Goal: Task Accomplishment & Management: Use online tool/utility

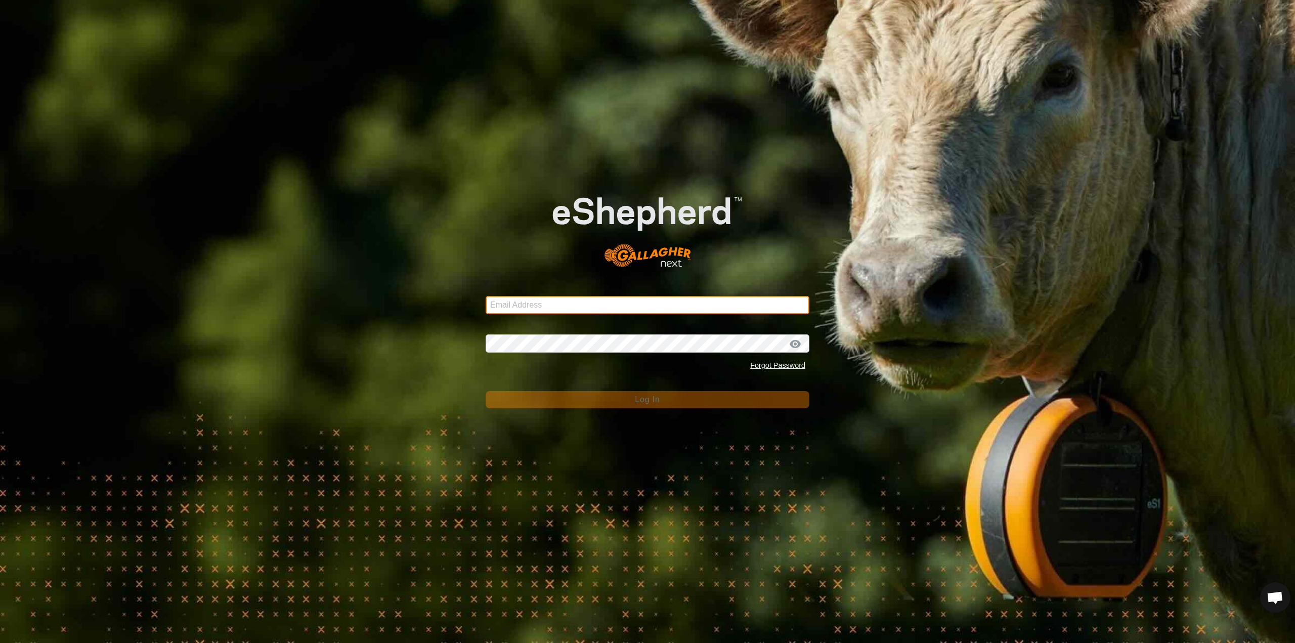
click at [607, 305] on input "Email Address" at bounding box center [648, 305] width 324 height 18
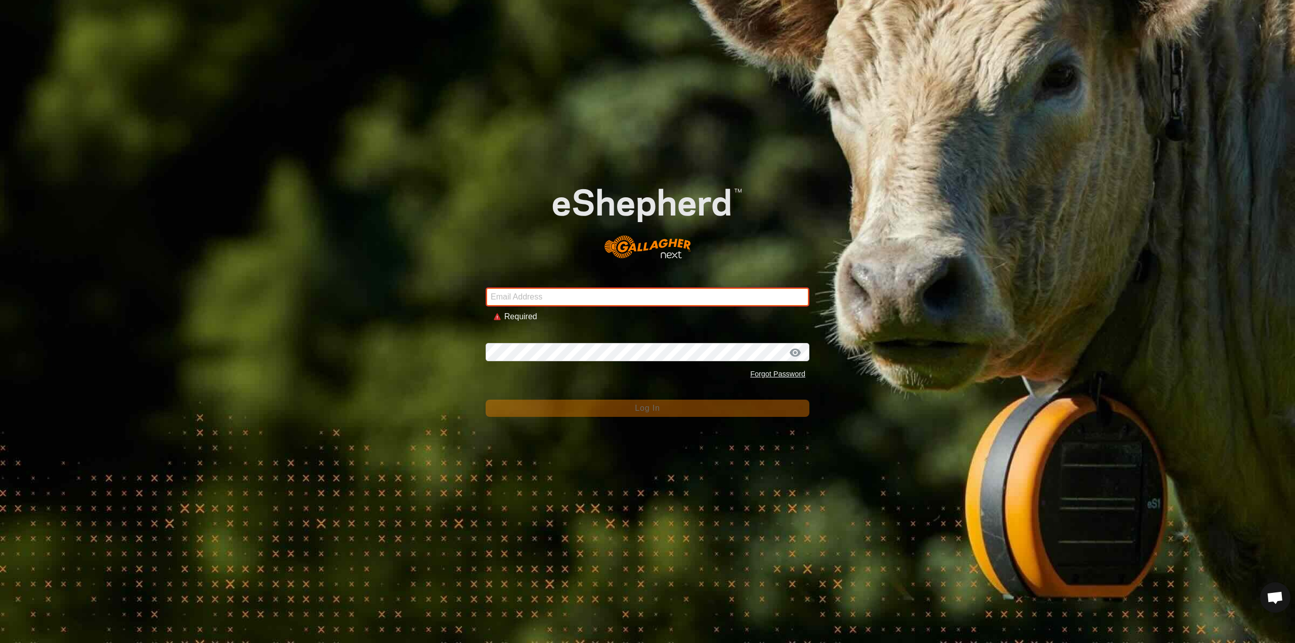
type input "[EMAIL_ADDRESS][DOMAIN_NAME]"
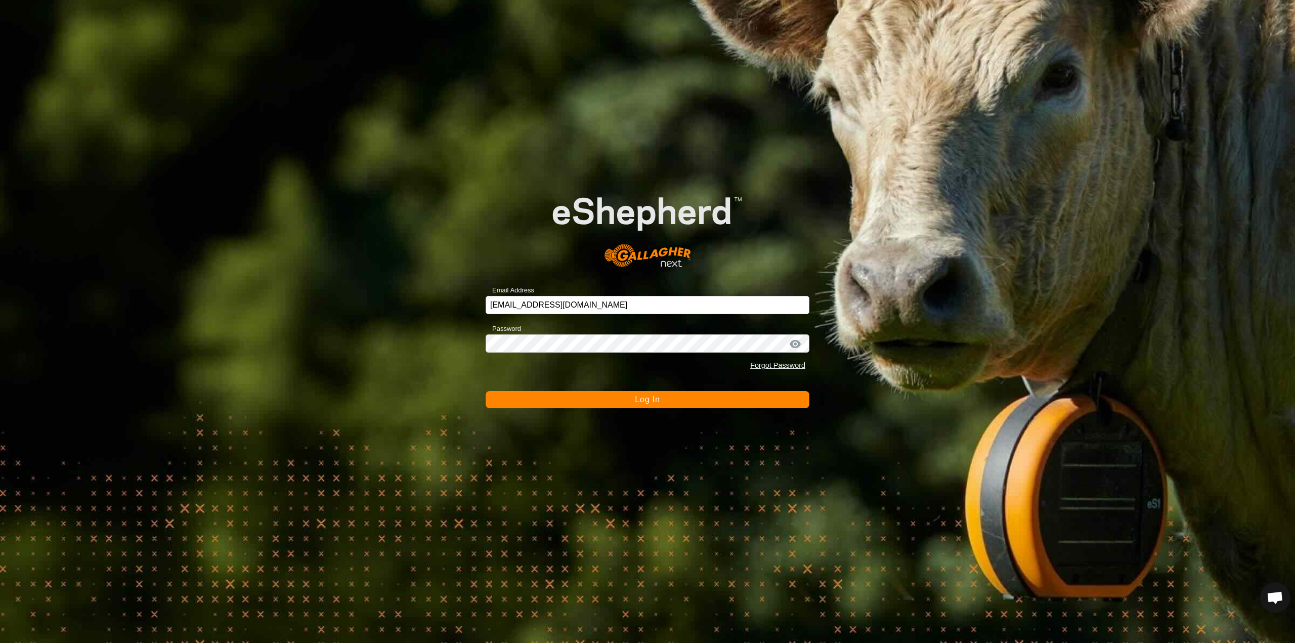
click at [664, 404] on button "Log In" at bounding box center [648, 399] width 324 height 17
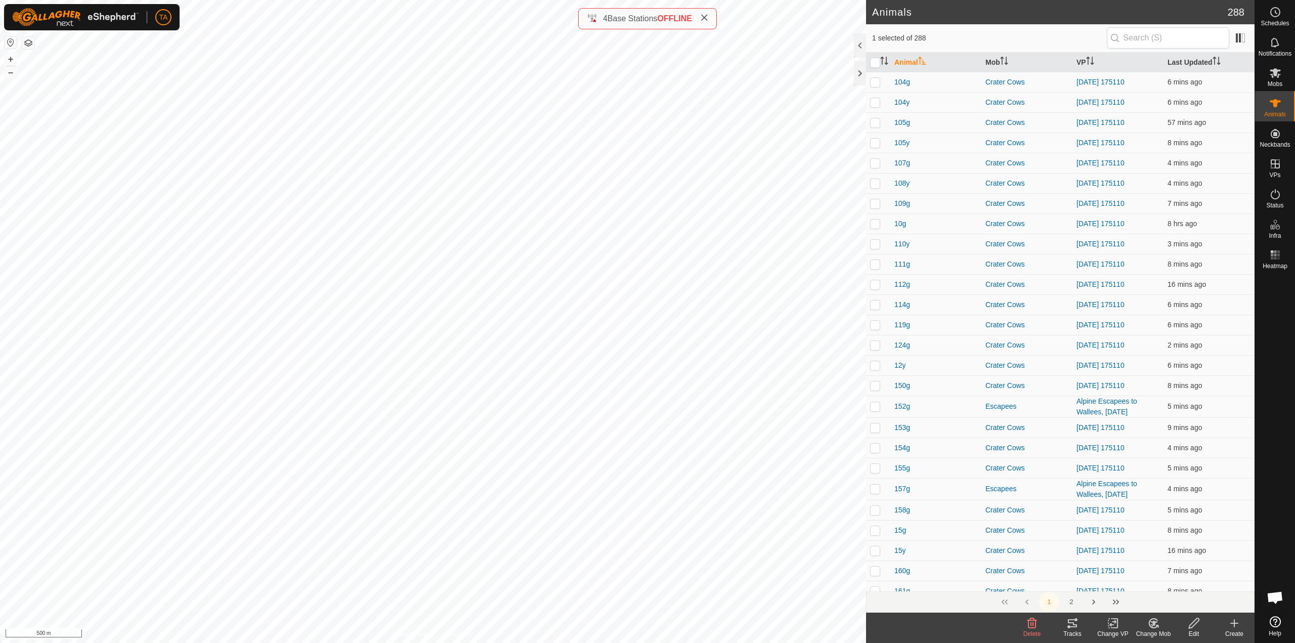
click at [1279, 604] on span "Open chat" at bounding box center [1275, 598] width 17 height 14
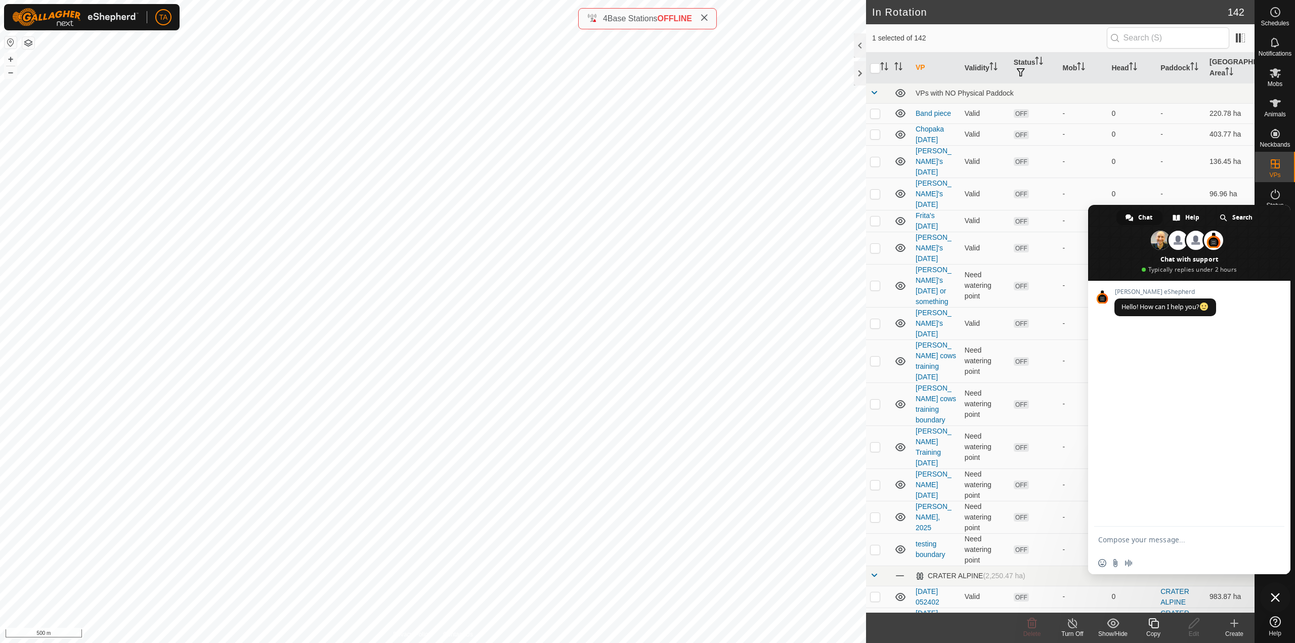
click at [1136, 536] on textarea "Compose your message..." at bounding box center [1179, 539] width 162 height 25
type textarea "q"
click at [1284, 602] on span "Close chat" at bounding box center [1275, 597] width 30 height 30
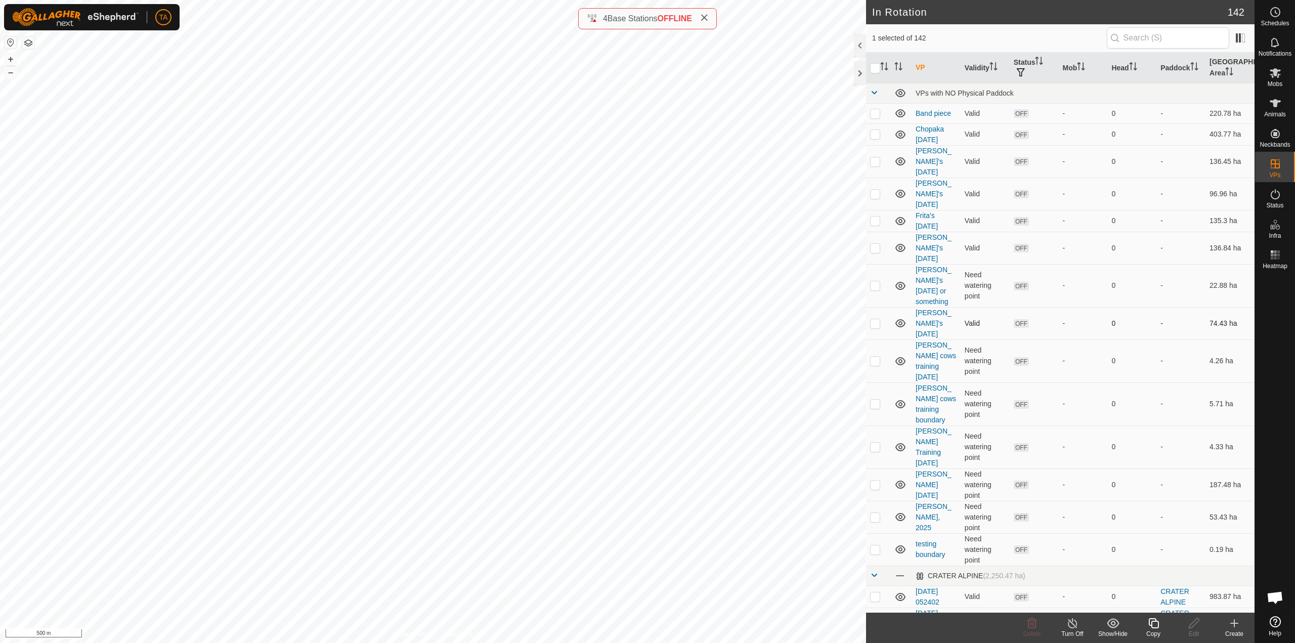
checkbox input "false"
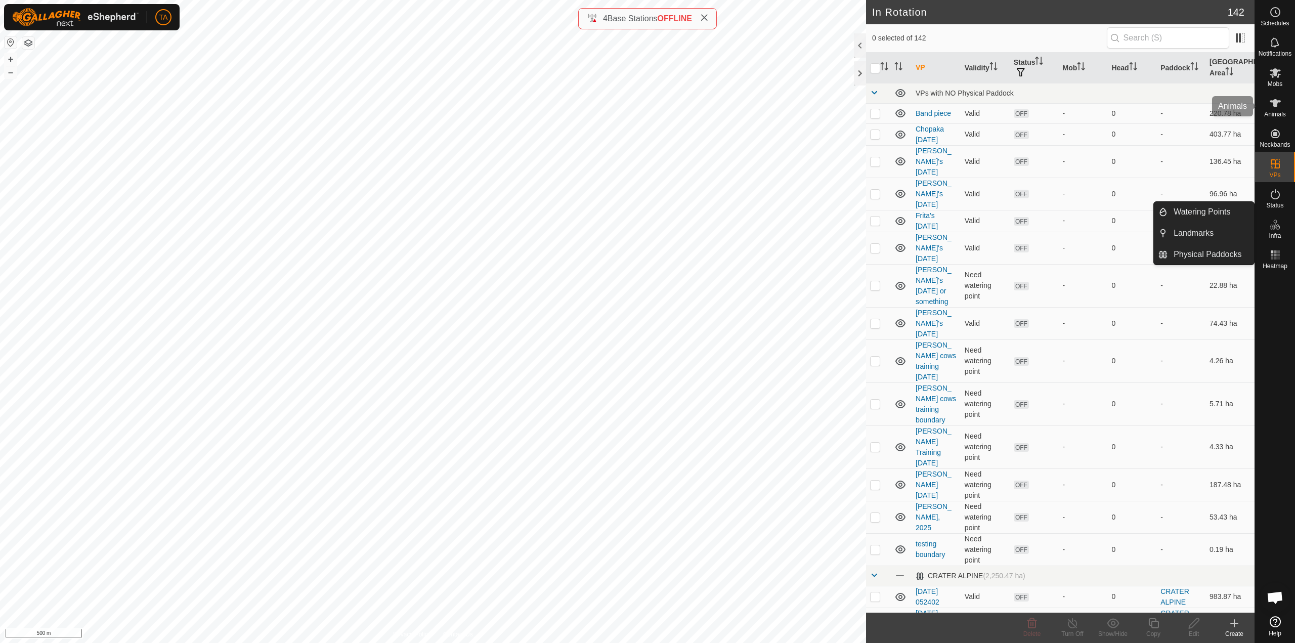
click at [1265, 107] on div "Animals" at bounding box center [1275, 106] width 40 height 30
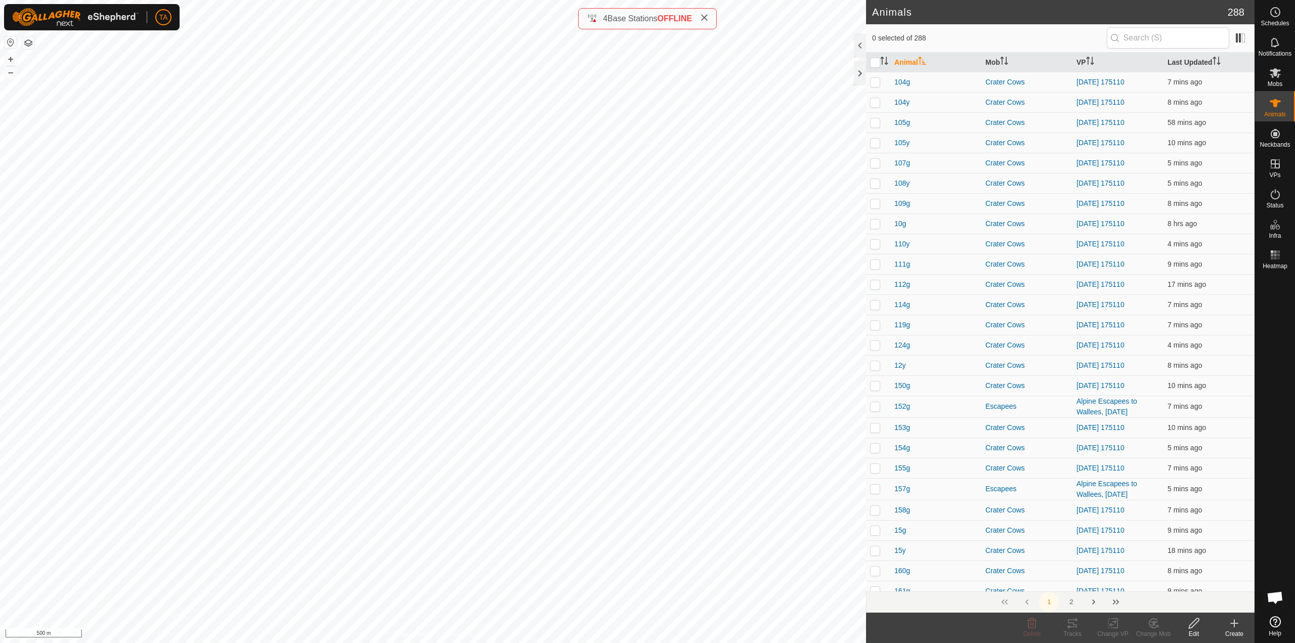
click at [1280, 599] on span "Open chat" at bounding box center [1275, 598] width 17 height 14
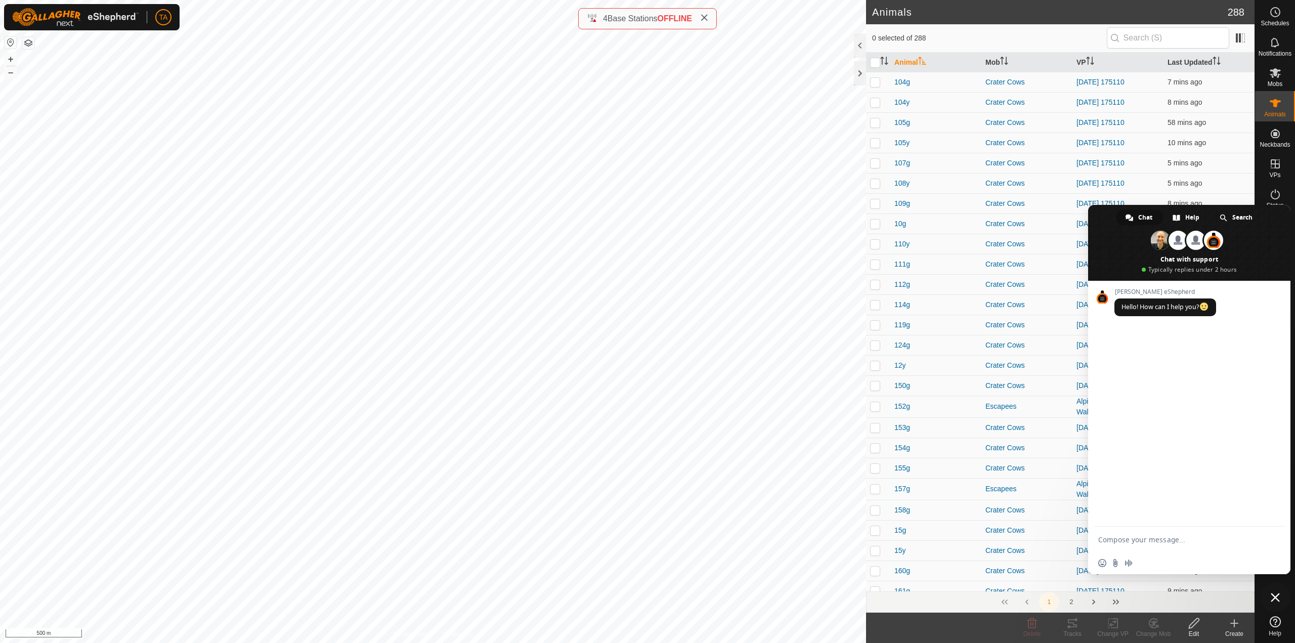
click at [1141, 539] on textarea "Compose your message..." at bounding box center [1179, 539] width 162 height 25
click at [1144, 538] on textarea "Compose your message..." at bounding box center [1179, 539] width 162 height 25
click at [1275, 604] on span "Close chat" at bounding box center [1275, 597] width 30 height 30
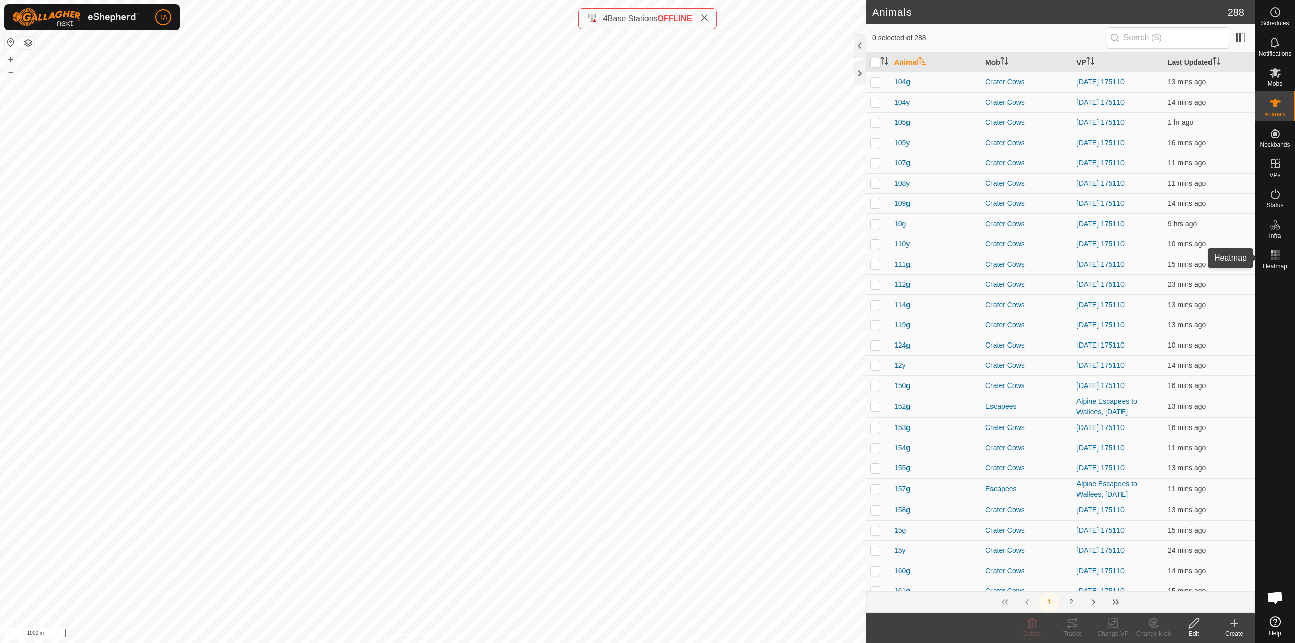
click at [1284, 252] on div "Heatmap" at bounding box center [1275, 258] width 40 height 30
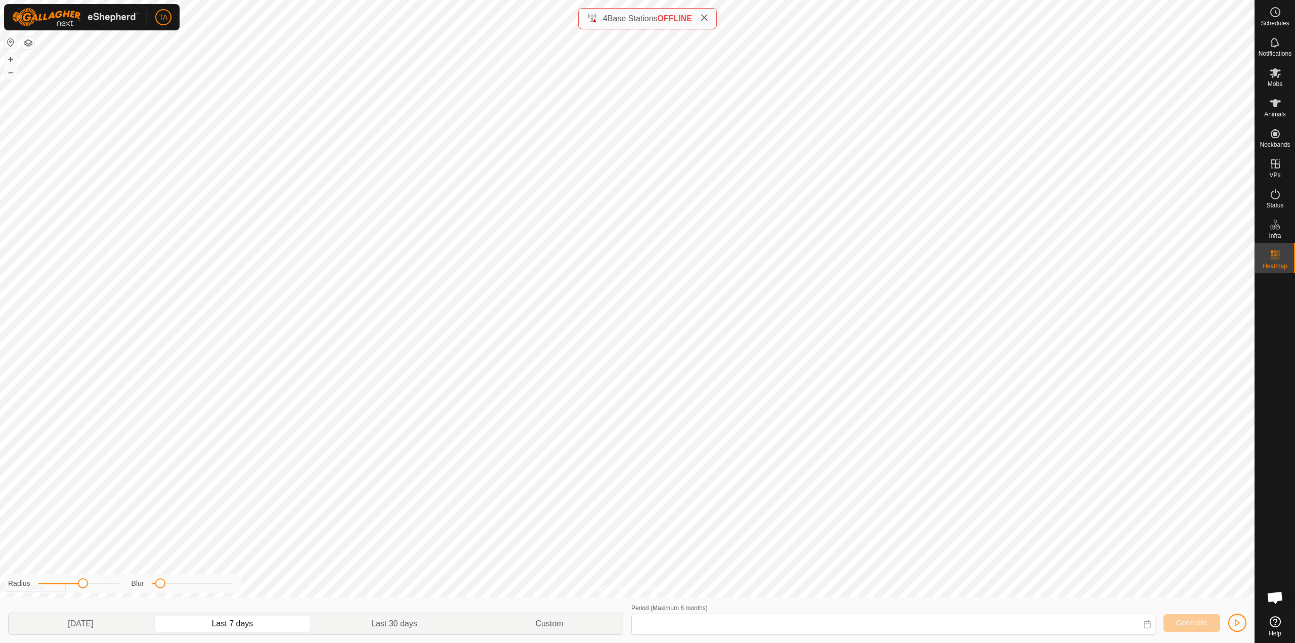
type input "[DATE] - [DATE]"
click at [1197, 629] on button "Generate" at bounding box center [1191, 623] width 57 height 18
click at [327, 594] on div "Privacy Policy Contact Us [GEOGRAPHIC_DATA] Type: trough Capacity: 100L Water L…" at bounding box center [627, 321] width 1254 height 643
drag, startPoint x: 83, startPoint y: 586, endPoint x: 105, endPoint y: 589, distance: 22.0
click at [105, 589] on div "Radius Blur" at bounding box center [122, 583] width 237 height 19
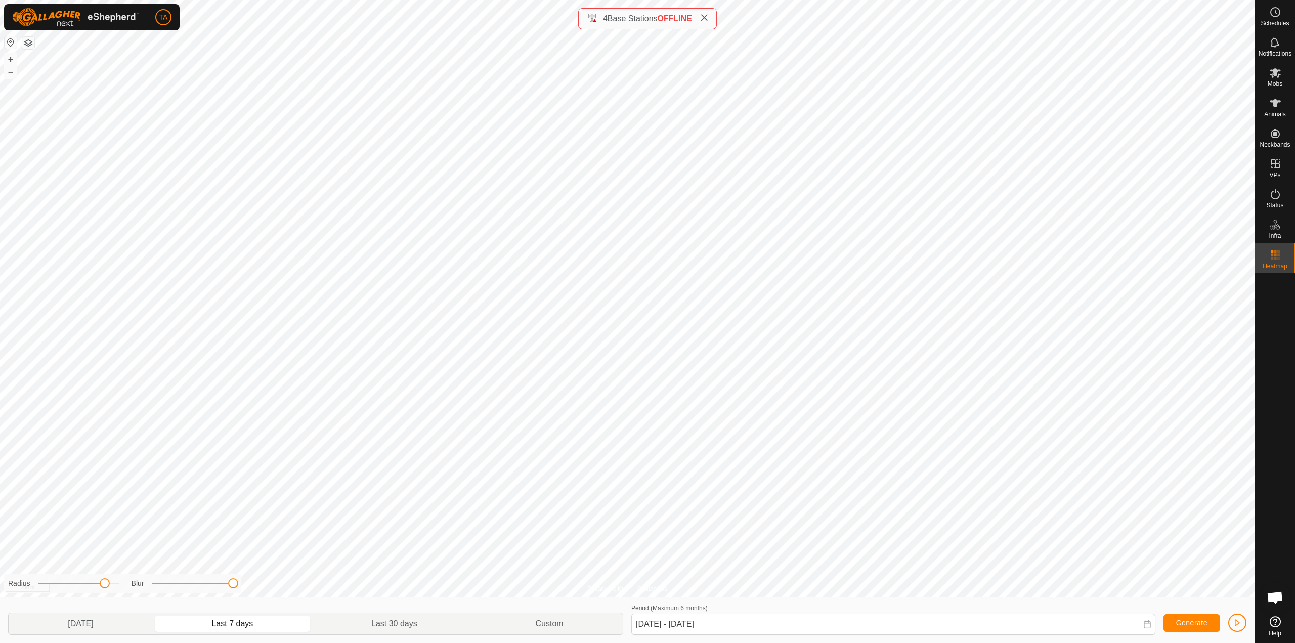
click at [113, 583] on div "Radius" at bounding box center [63, 583] width 111 height 11
drag, startPoint x: 104, startPoint y: 585, endPoint x: 172, endPoint y: 584, distance: 68.3
click at [171, 584] on div "Radius Blur" at bounding box center [122, 583] width 237 height 19
drag, startPoint x: 235, startPoint y: 582, endPoint x: 201, endPoint y: 586, distance: 34.1
click at [205, 586] on span at bounding box center [210, 583] width 10 height 10
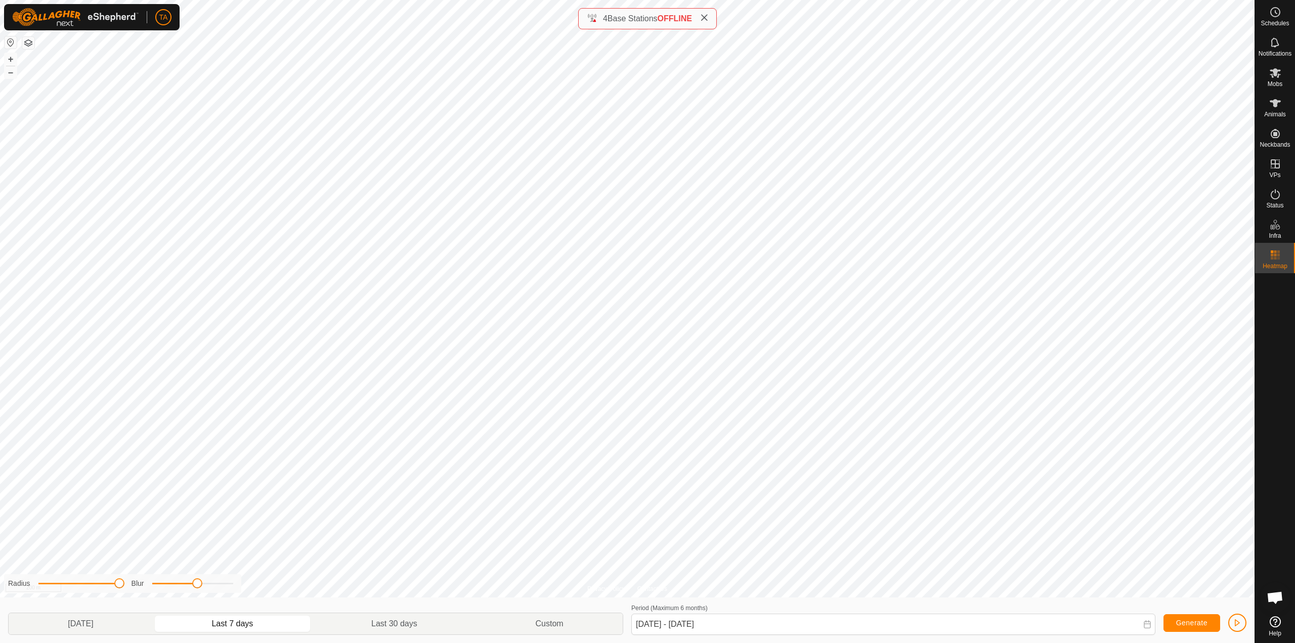
drag, startPoint x: 200, startPoint y: 584, endPoint x: 201, endPoint y: 597, distance: 13.7
click at [200, 598] on div "Radius Blur [DATE] Last 7 days Last 30 days Custom Period (Maximum 6 months) [D…" at bounding box center [627, 620] width 1254 height 46
click at [1284, 105] on es-animals-svg-icon at bounding box center [1275, 103] width 18 height 16
